Goal: Navigation & Orientation: Understand site structure

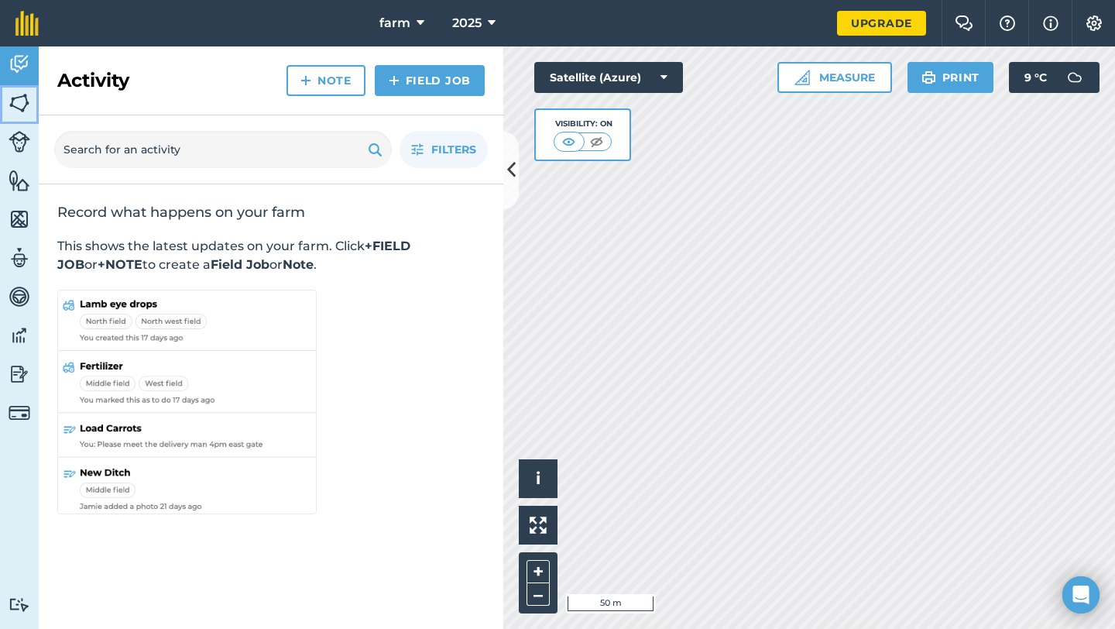
click at [31, 105] on link "Fields" at bounding box center [19, 104] width 39 height 39
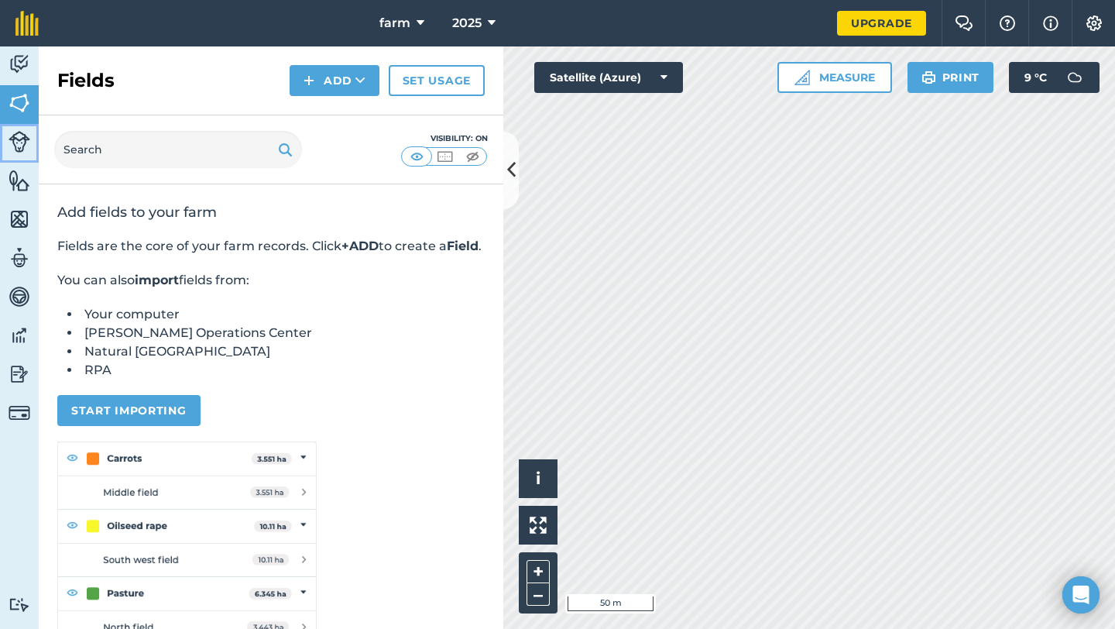
click at [17, 129] on link "Livestock" at bounding box center [19, 143] width 39 height 39
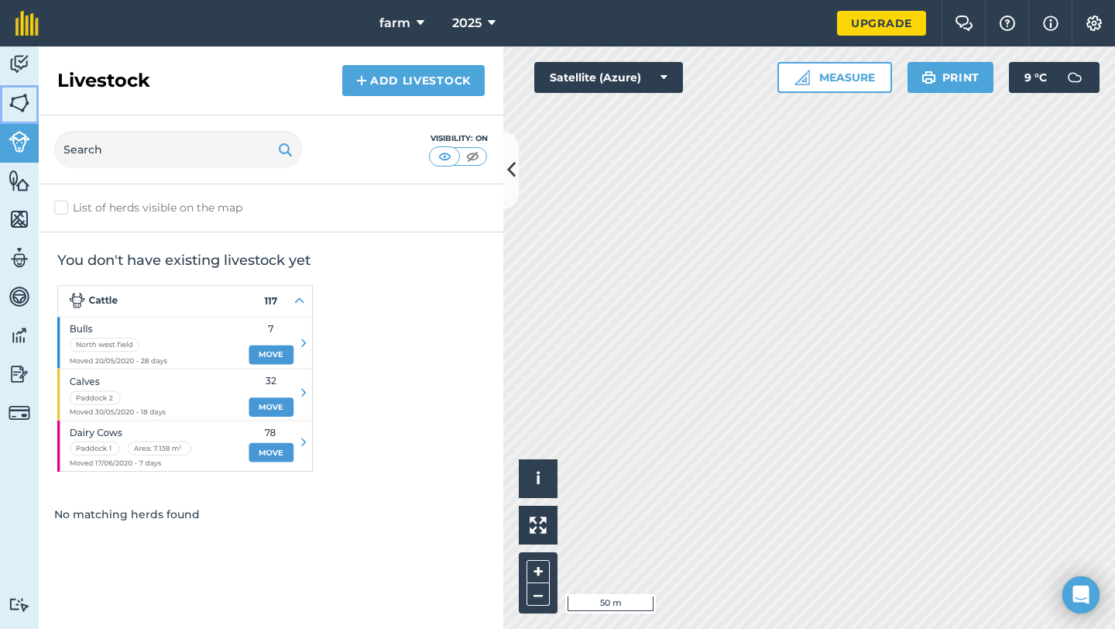
click at [22, 118] on link "Fields" at bounding box center [19, 104] width 39 height 39
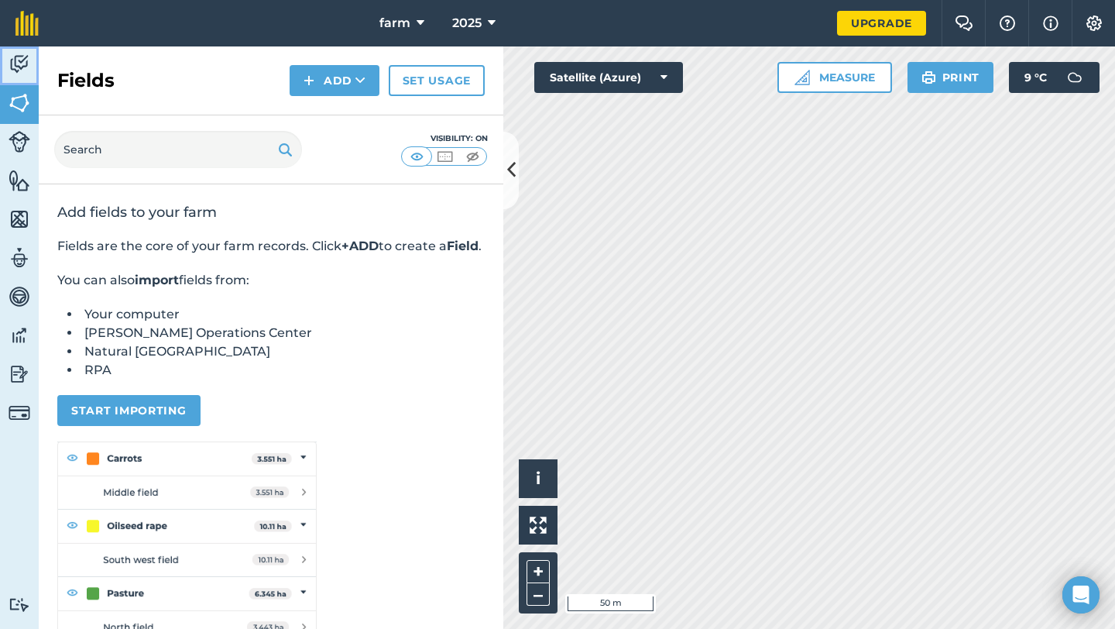
click at [18, 71] on img at bounding box center [20, 64] width 22 height 23
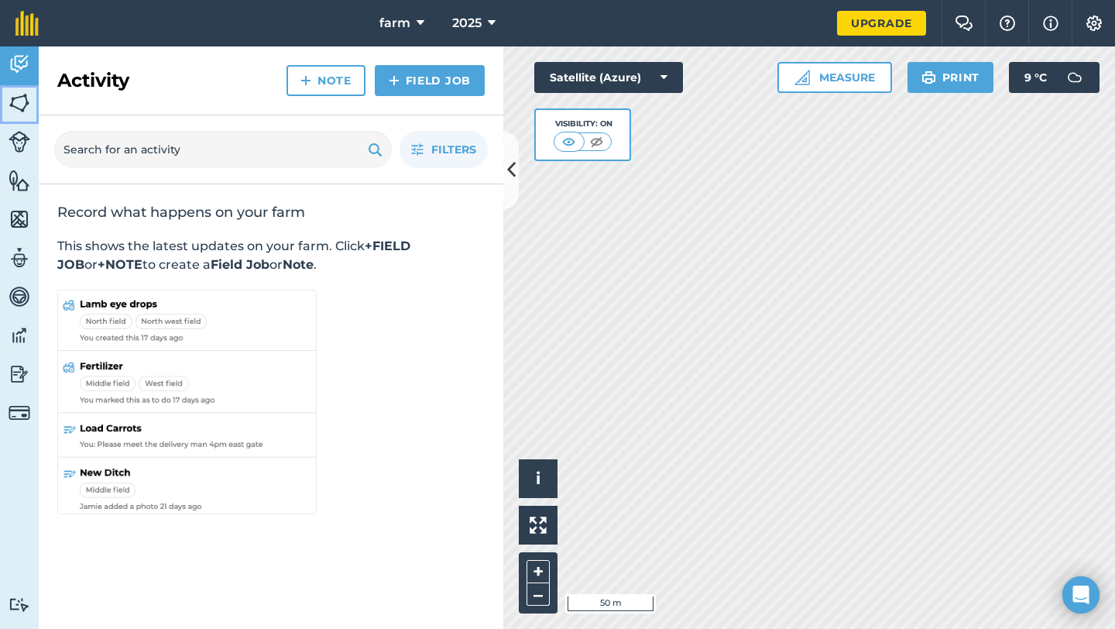
click at [36, 101] on link "Fields" at bounding box center [19, 104] width 39 height 39
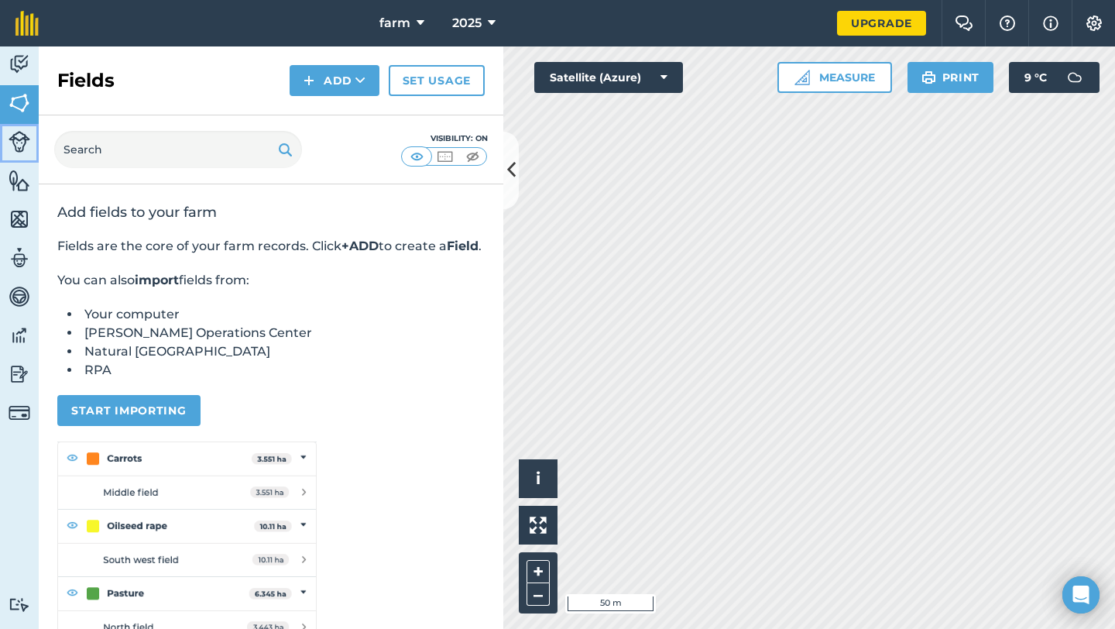
click at [18, 153] on link "Livestock" at bounding box center [19, 143] width 39 height 39
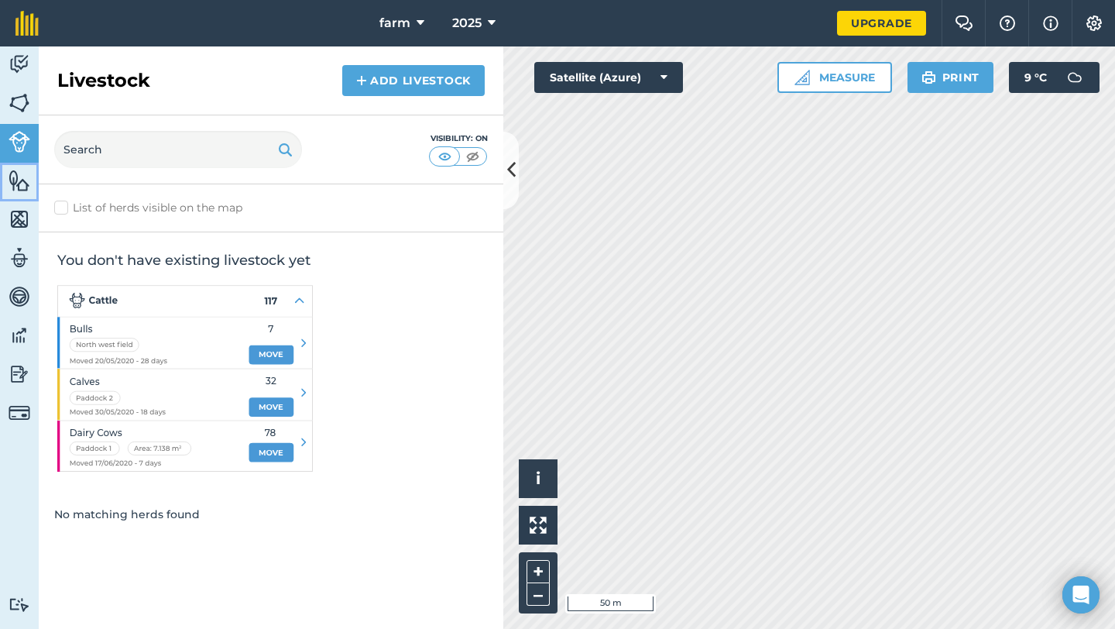
click at [11, 177] on img at bounding box center [20, 180] width 22 height 23
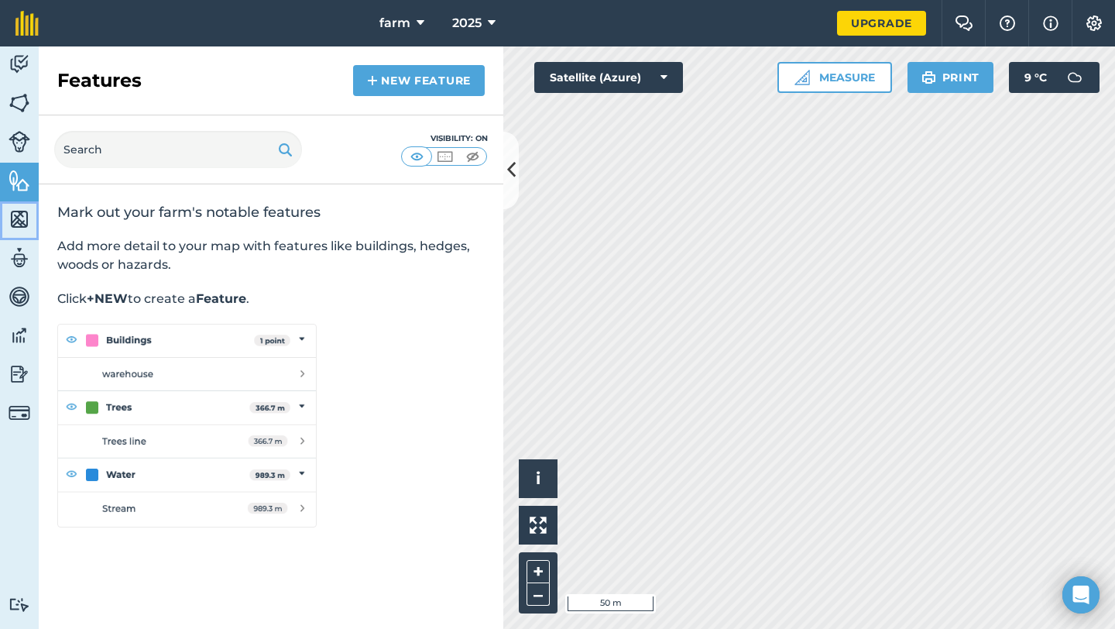
click at [17, 231] on link "Maps" at bounding box center [19, 220] width 39 height 39
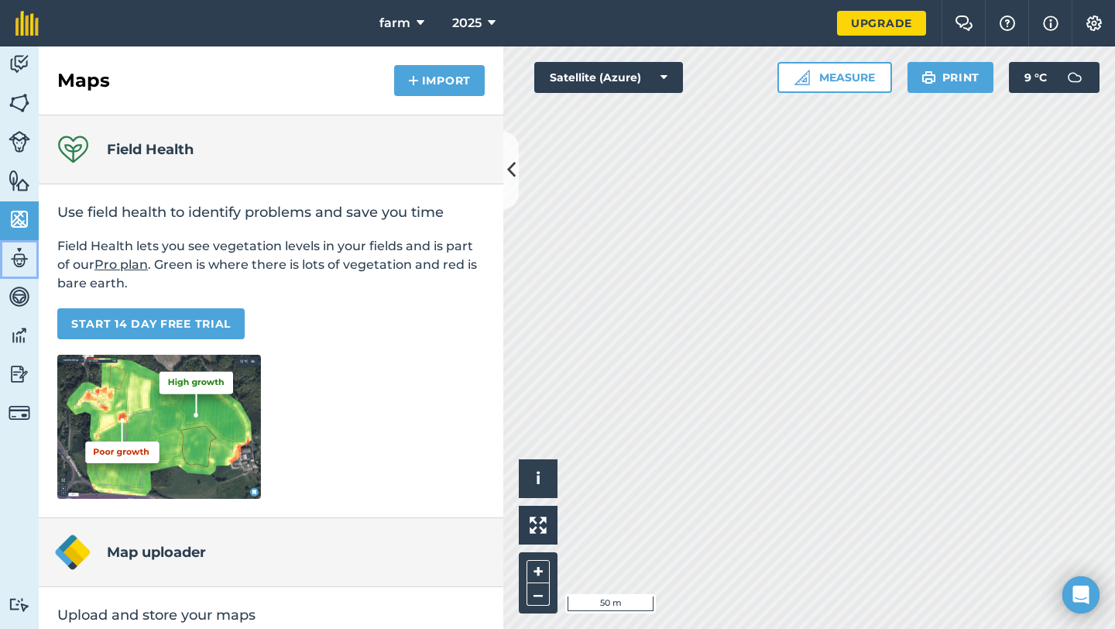
click at [16, 247] on img at bounding box center [20, 257] width 22 height 23
select select "MEMBER"
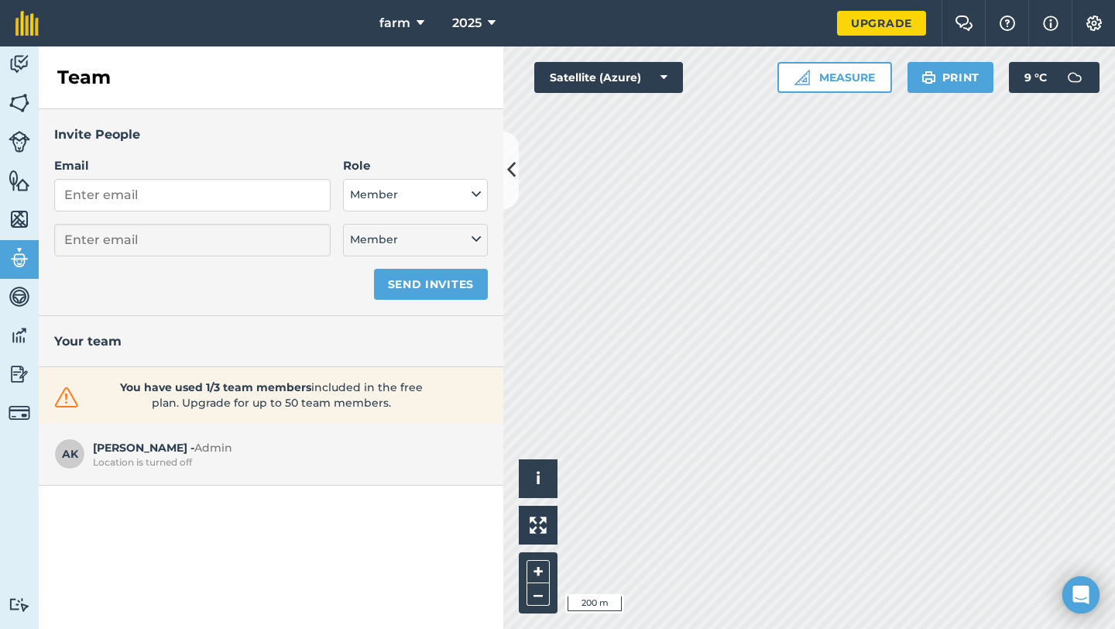
click at [782, 38] on div "farm 2025 Upgrade Farm Chat Help Info Settings Map printing is not available on…" at bounding box center [557, 314] width 1115 height 629
click at [818, 86] on button "Measure" at bounding box center [835, 77] width 115 height 31
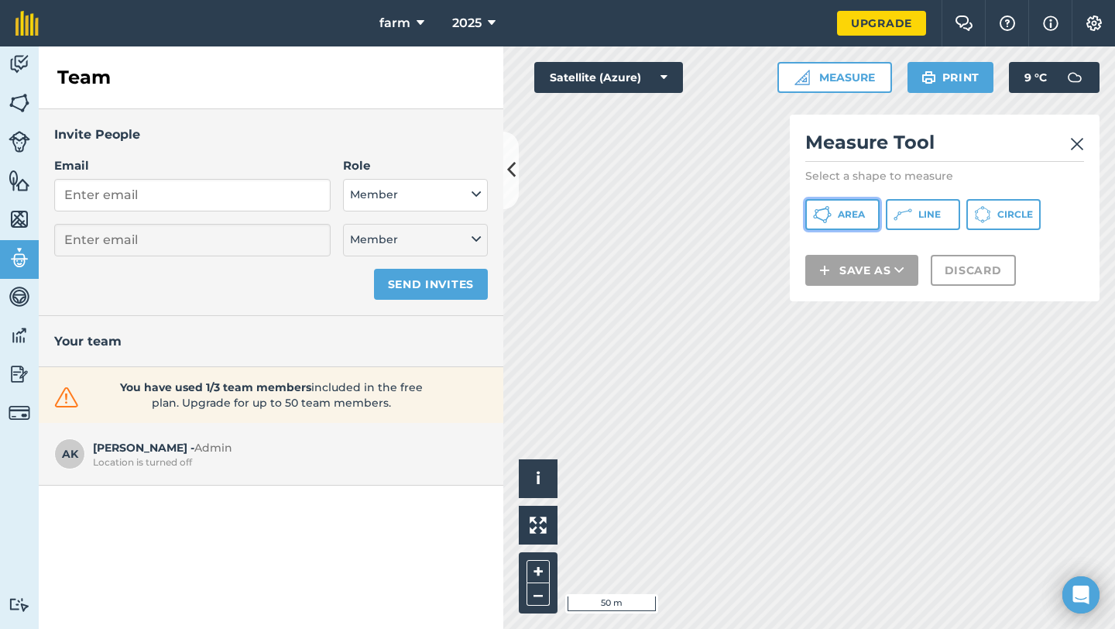
click at [824, 223] on icon at bounding box center [822, 214] width 19 height 19
click at [501, 373] on div "You have used 1/3 team members included in the free plan. Upgrade for up to 50 …" at bounding box center [271, 395] width 465 height 56
